Goal: Navigation & Orientation: Find specific page/section

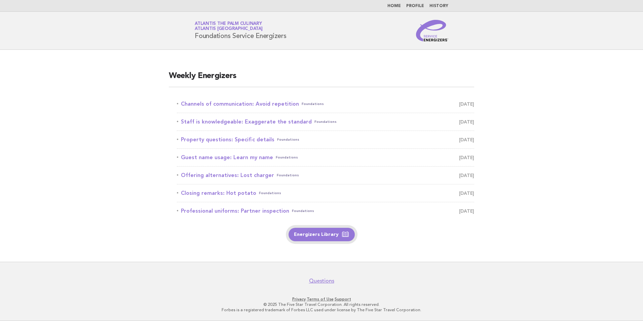
click at [316, 236] on link "Energizers Library" at bounding box center [322, 234] width 66 height 13
